Goal: Communication & Community: Ask a question

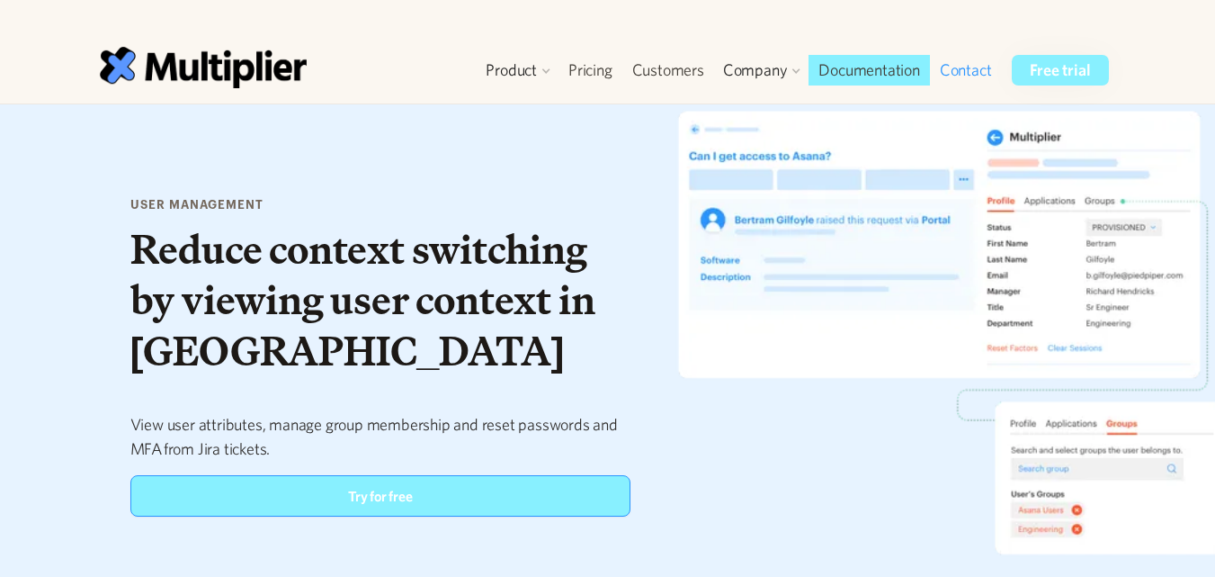
click at [949, 67] on link "Contact" at bounding box center [966, 70] width 72 height 31
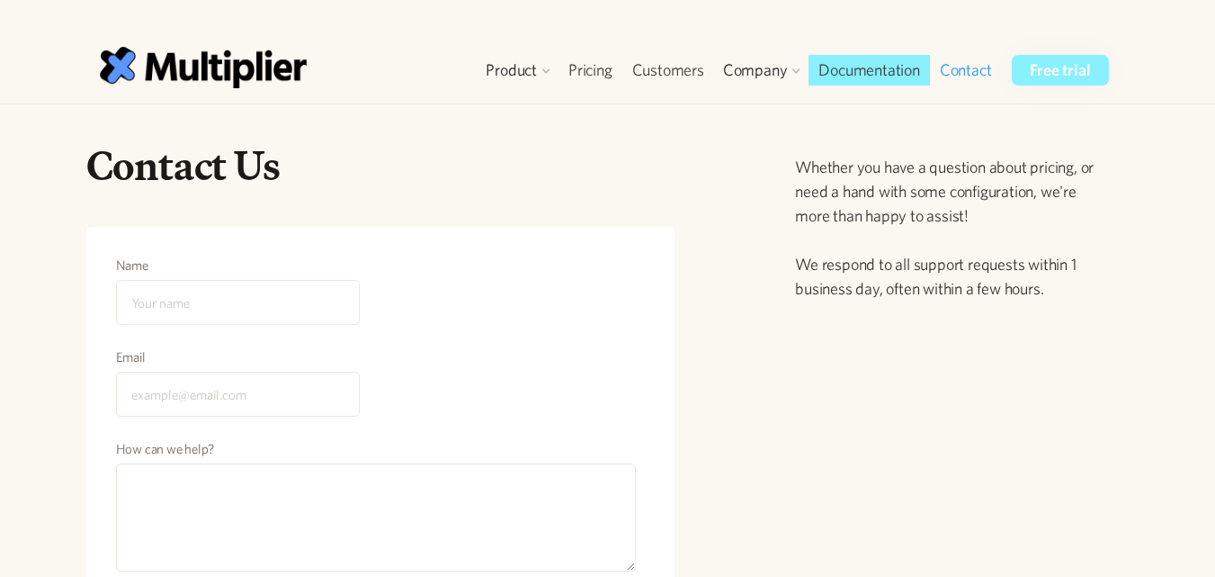
click at [276, 221] on div "Contact Us" at bounding box center [380, 183] width 589 height 86
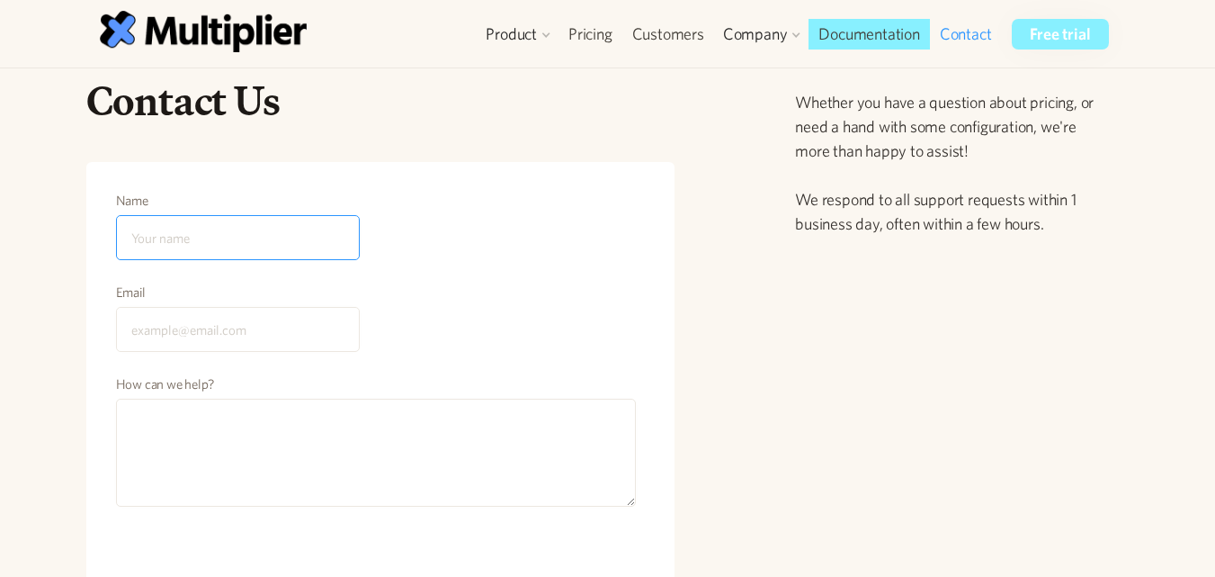
drag, startPoint x: 236, startPoint y: 246, endPoint x: 261, endPoint y: 243, distance: 25.3
click at [236, 246] on input "Name" at bounding box center [238, 237] width 244 height 45
type input "대정"
type input "info.jongdae.thedigitalweekly@gmail.com"
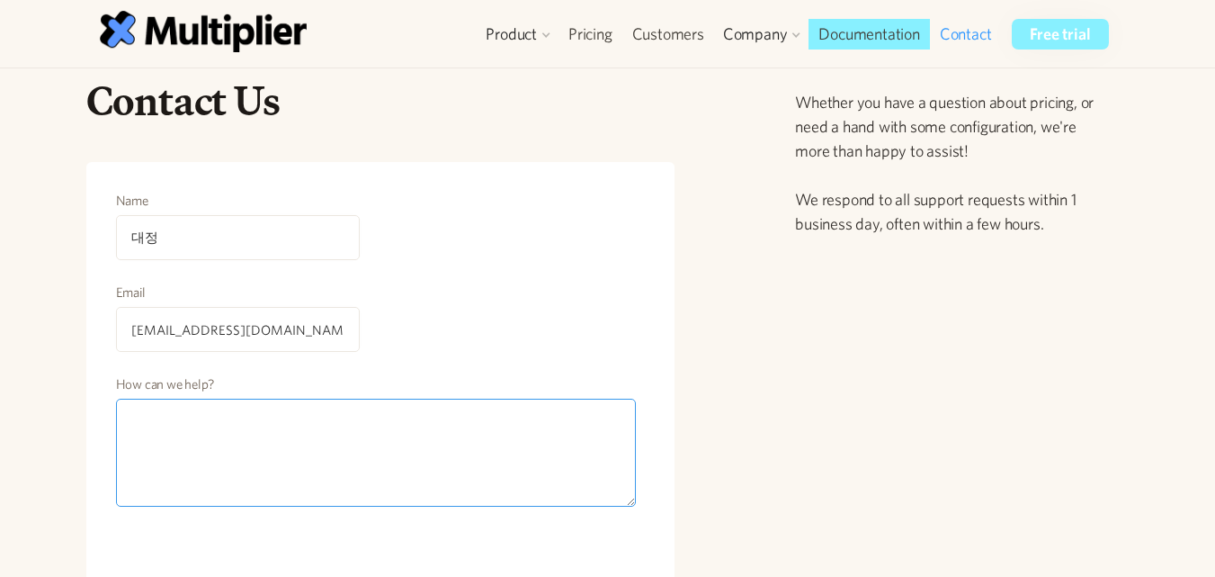
click at [260, 432] on textarea "How can we help?" at bounding box center [376, 453] width 521 height 108
paste textarea "Hi Team, This is Mice, The Content Outreach Manager at News Anchored Media (Con…"
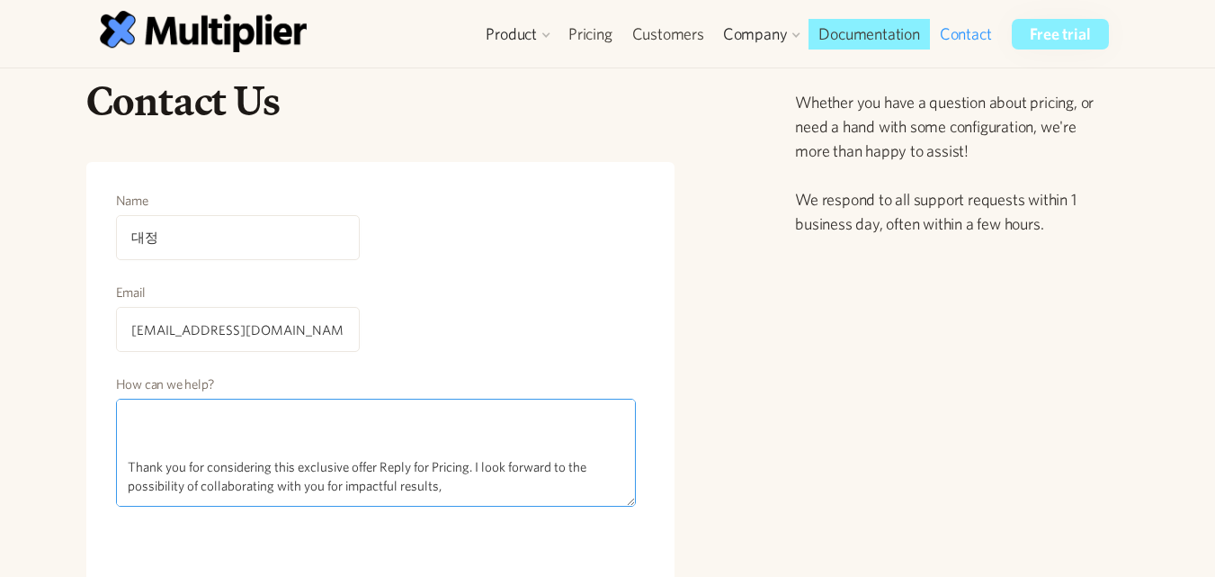
type textarea "Hi Team, This is Mice, The Content Outreach Manager at News Anchored Media (Con…"
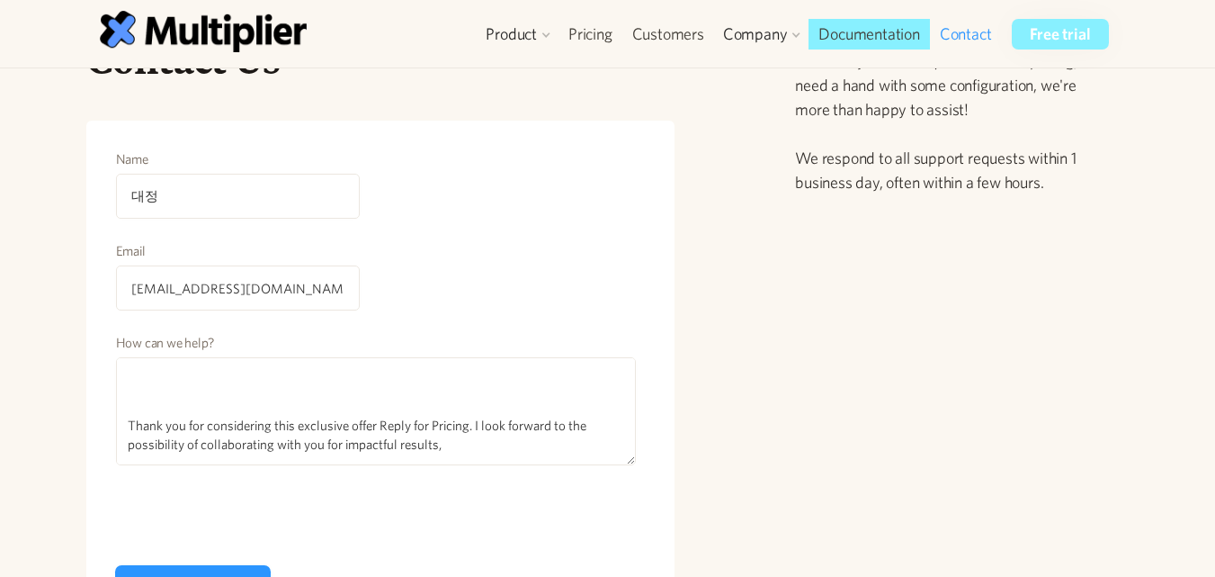
scroll to position [275, 0]
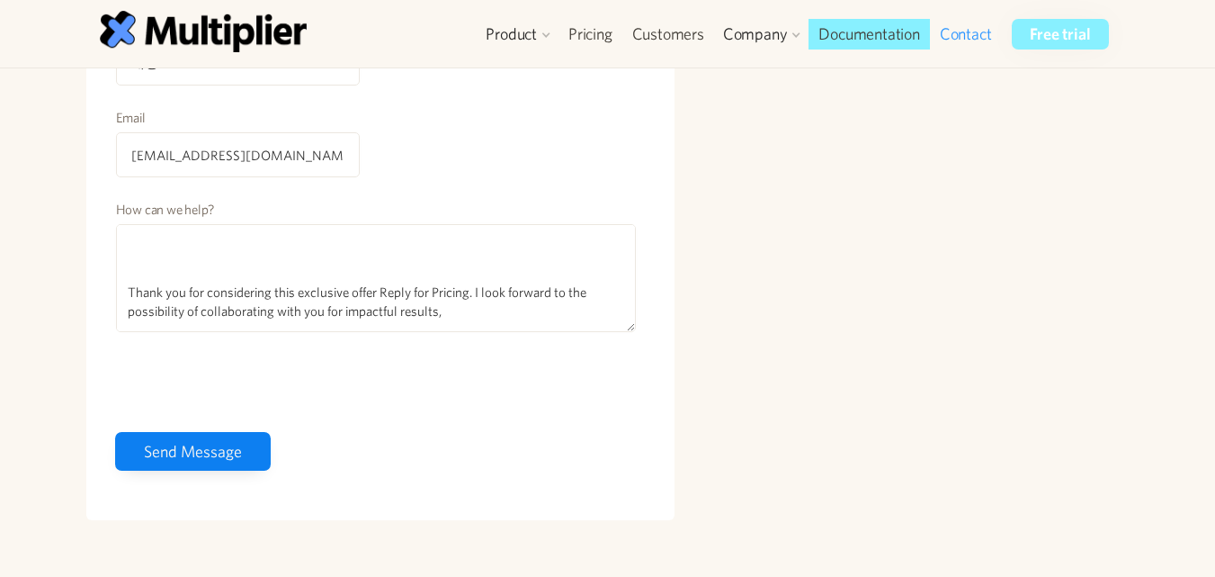
click at [226, 432] on input "Send Message" at bounding box center [193, 451] width 156 height 39
type input "Please wait..."
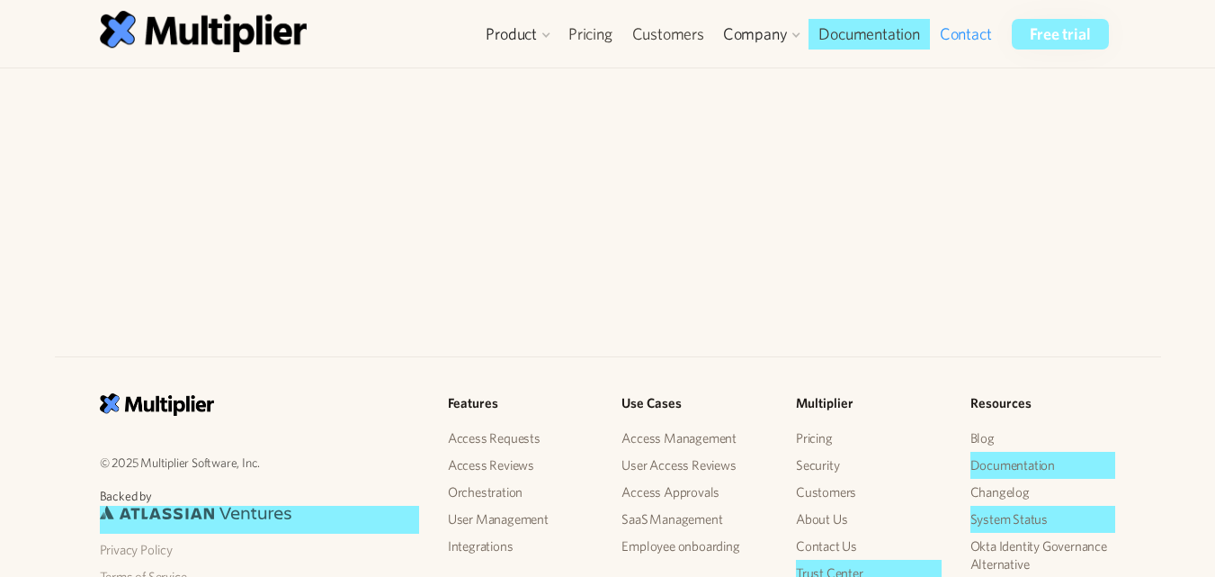
scroll to position [609, 0]
